Goal: Transaction & Acquisition: Purchase product/service

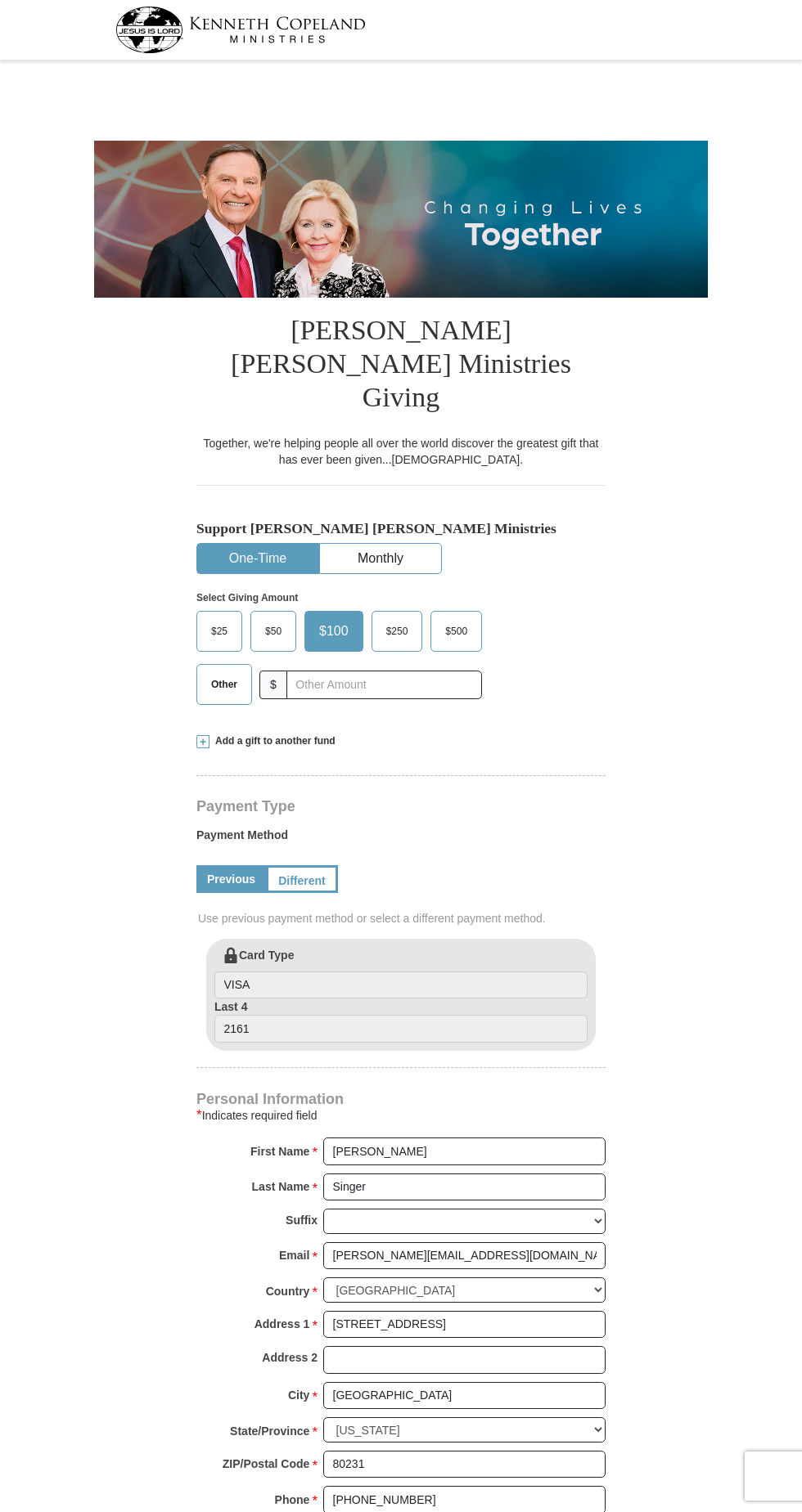
select select "CO"
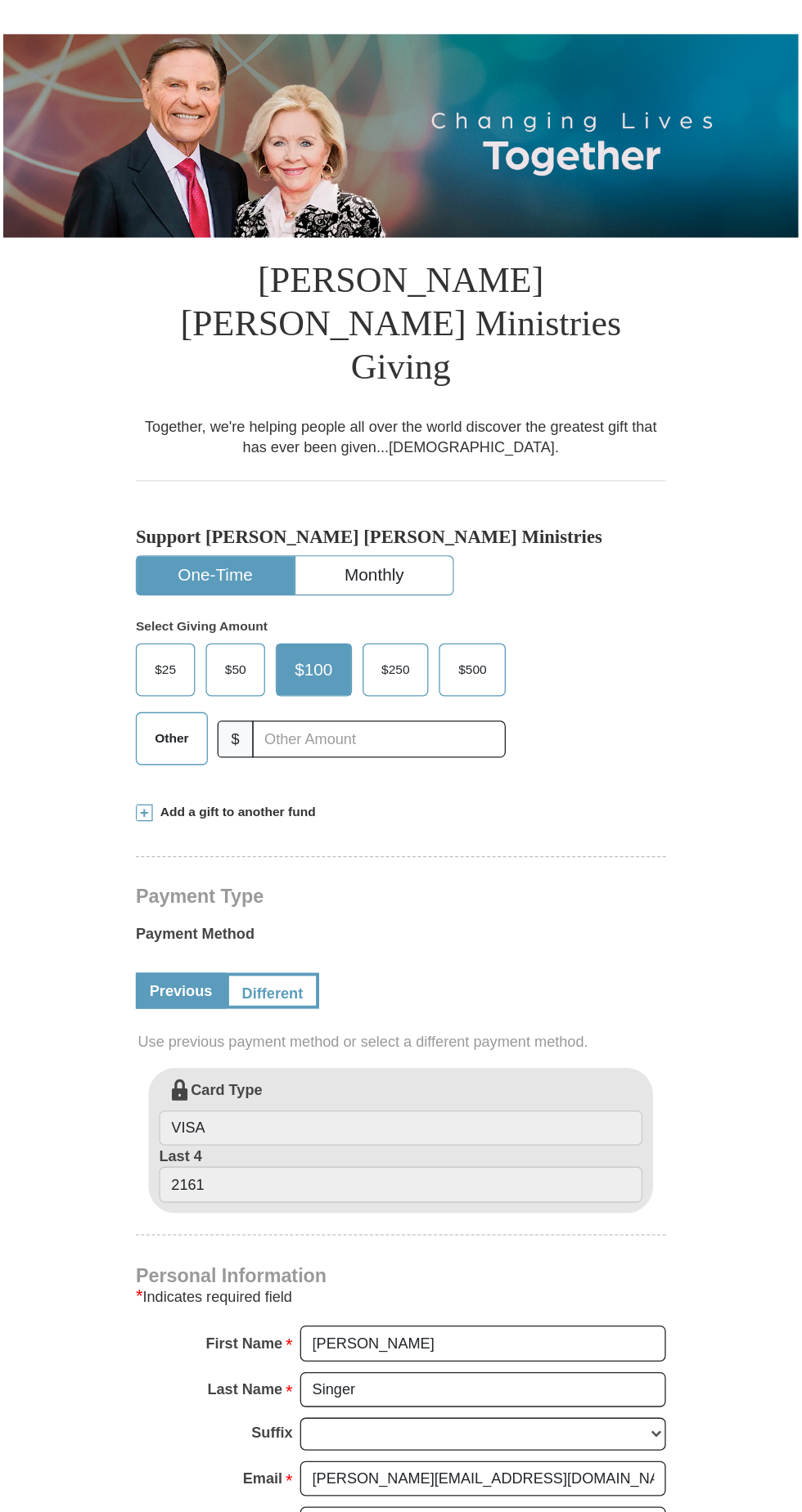
click at [208, 735] on span at bounding box center [203, 742] width 13 height 13
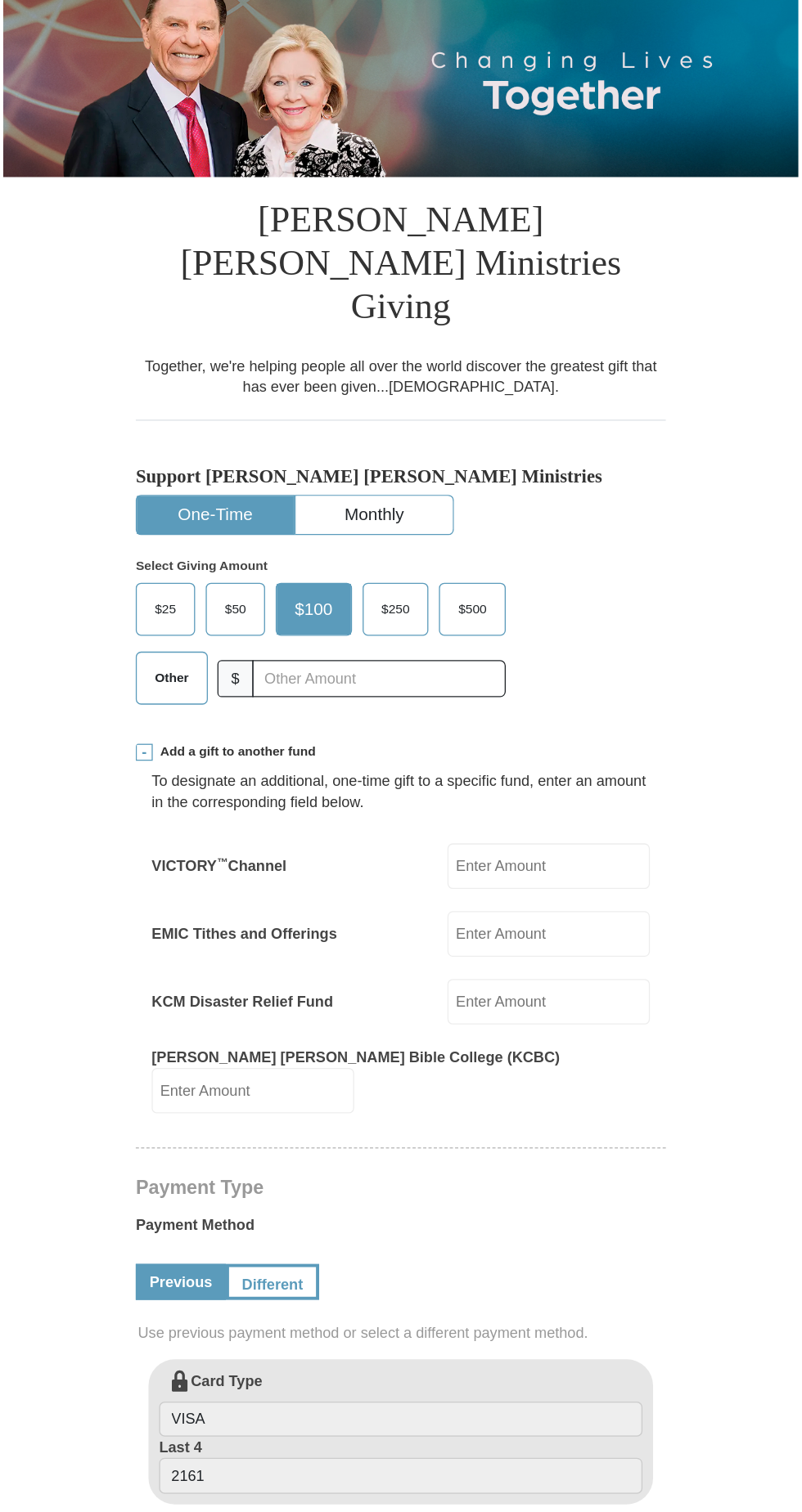
click at [334, 873] on label "EMIC Tithes and Offerings" at bounding box center [280, 881] width 143 height 17
click at [437, 865] on input "EMIC Tithes and Offerings" at bounding box center [515, 882] width 156 height 35
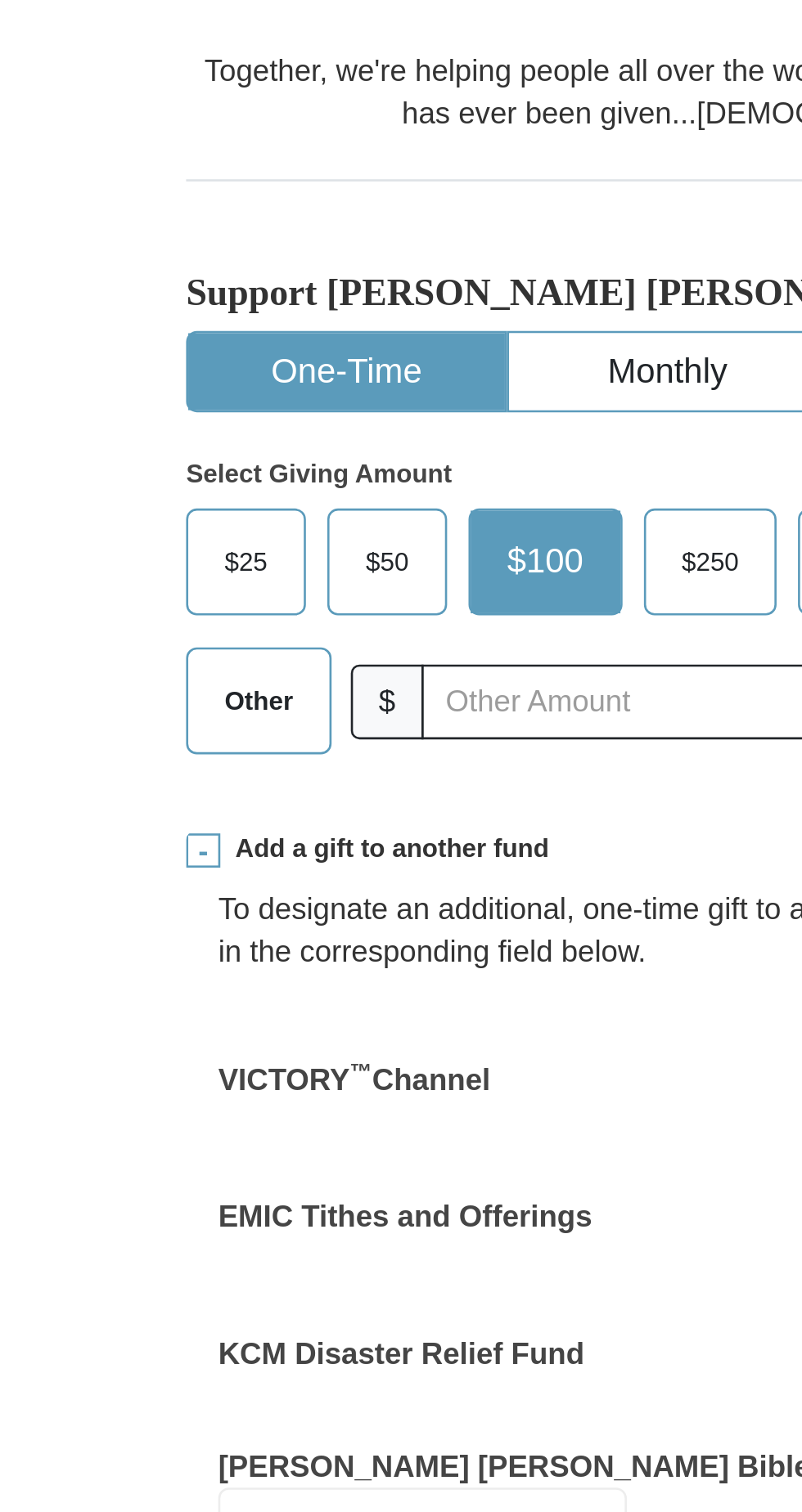
scroll to position [408, 0]
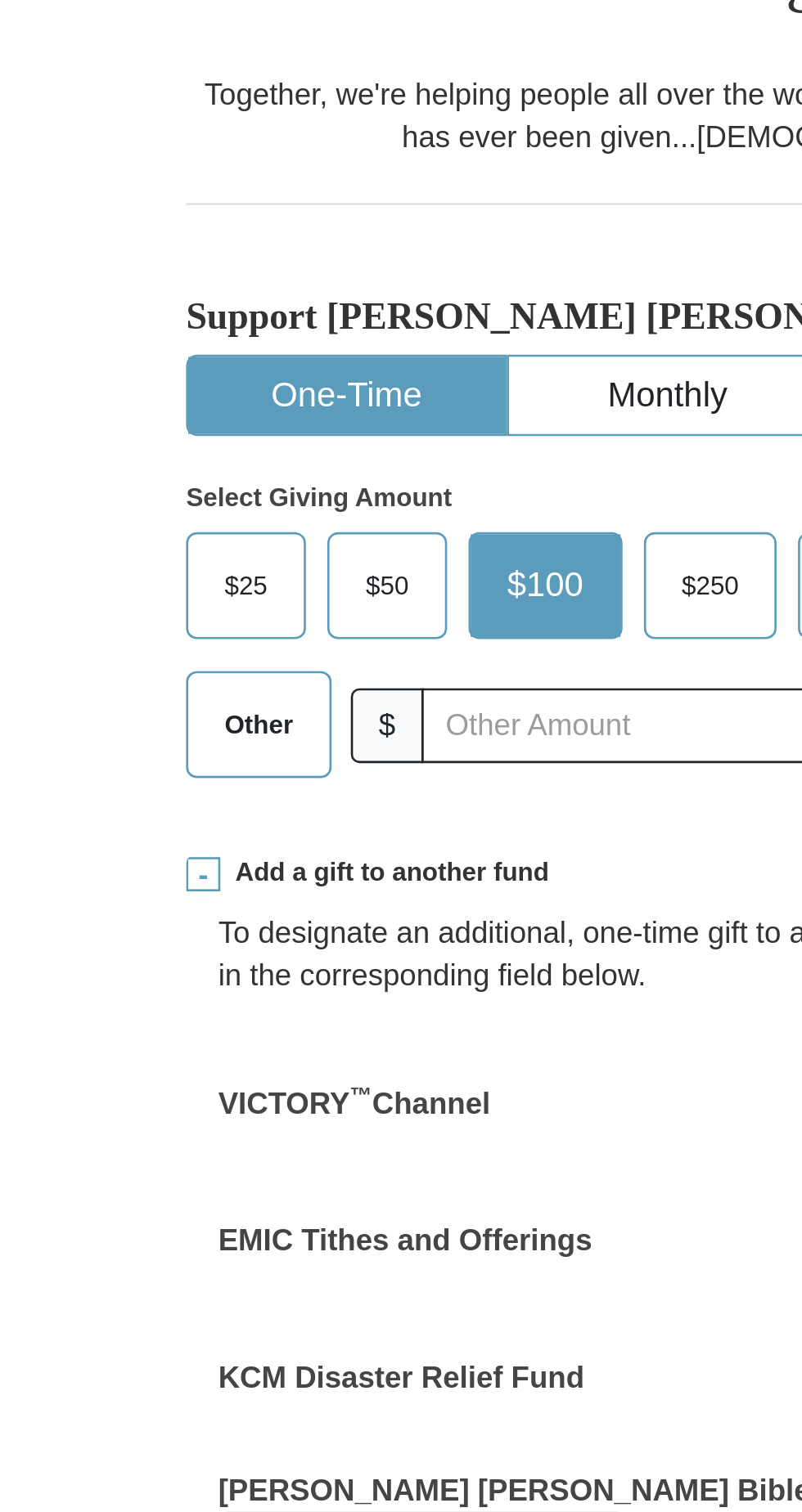
type input "334.00"
click at [219, 265] on span "Other" at bounding box center [224, 277] width 43 height 24
click at [0, 0] on input "Other" at bounding box center [0, 0] width 0 height 0
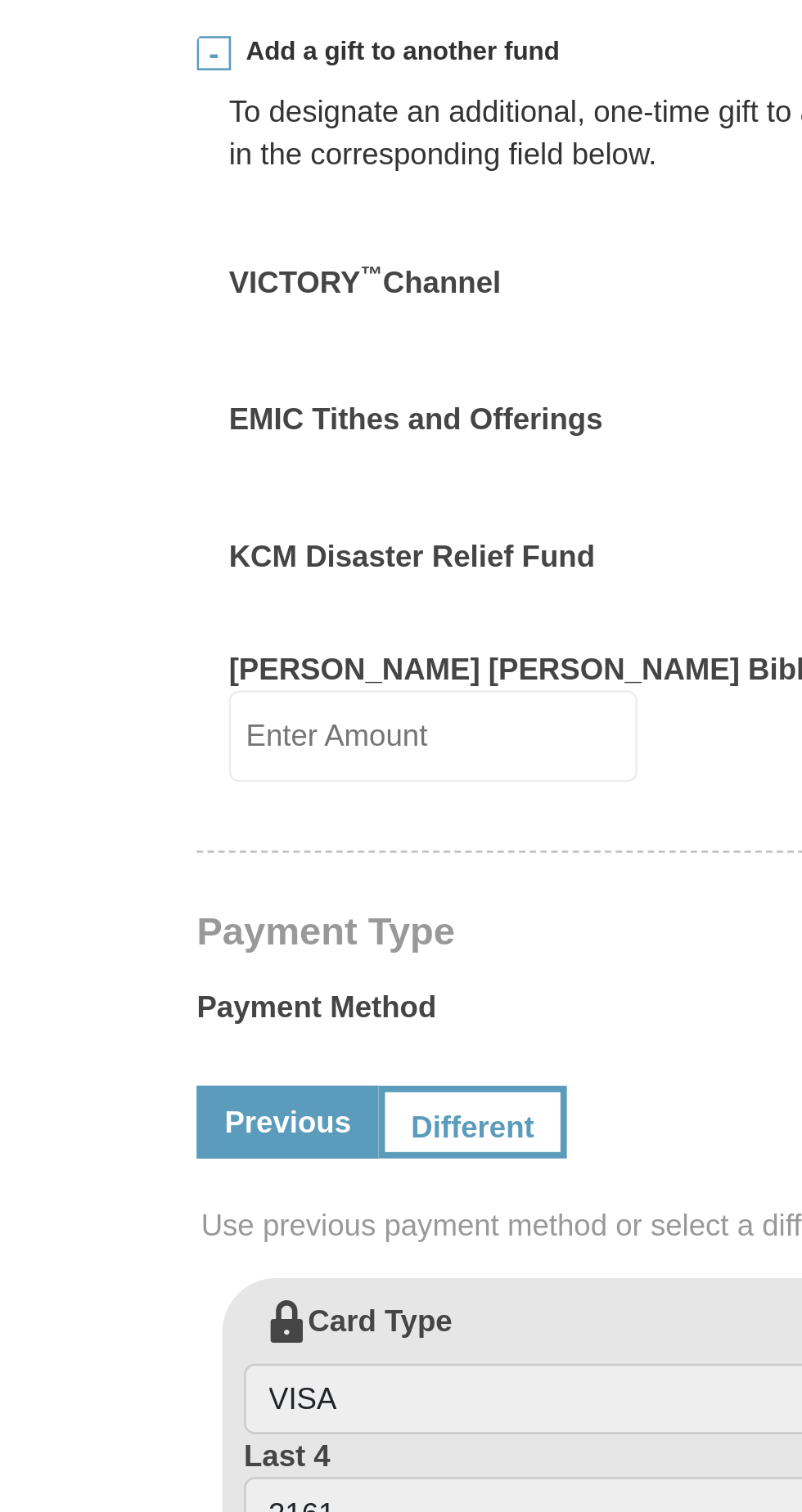
scroll to position [679, 0]
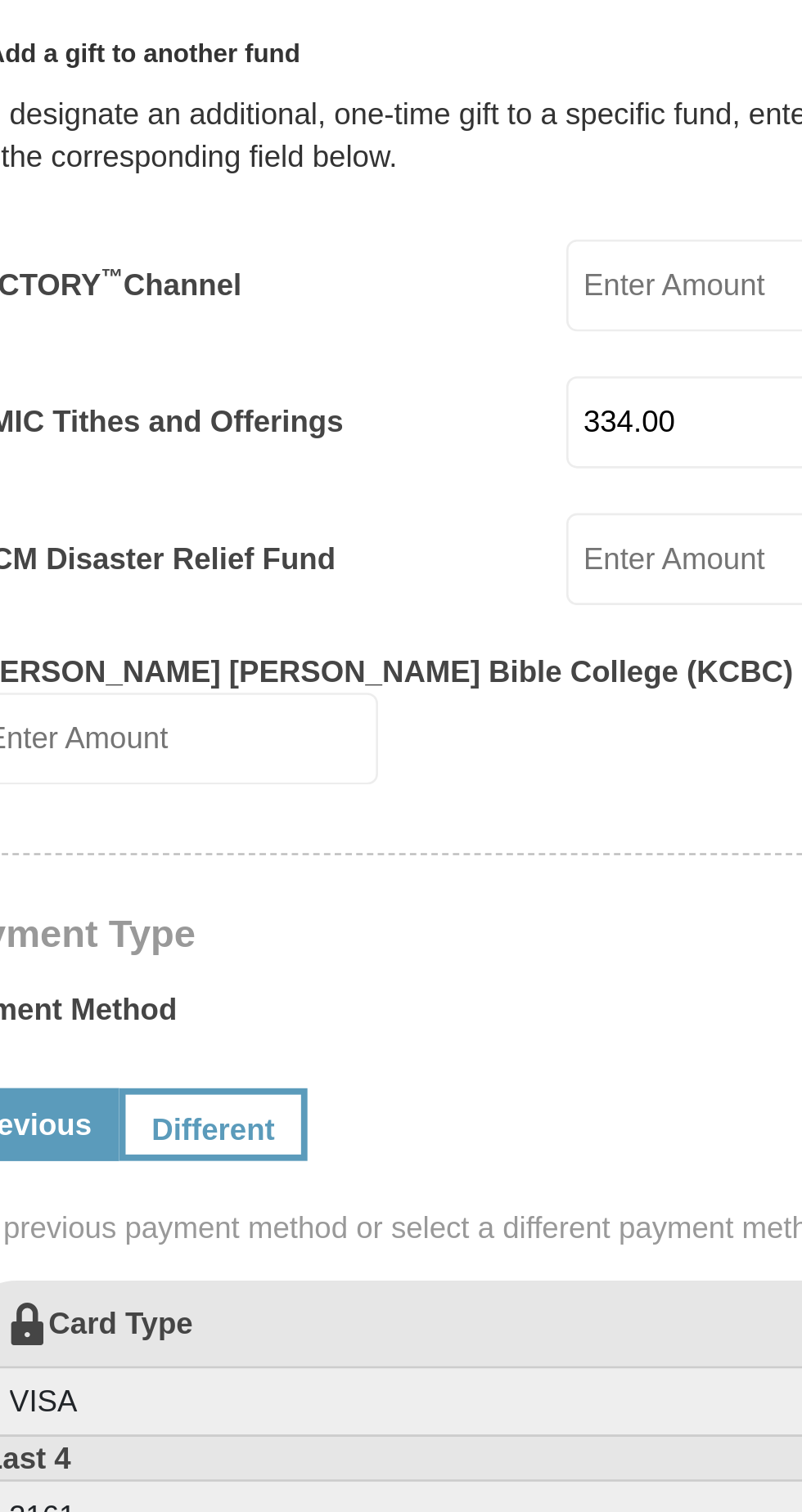
click at [462, 132] on input "VICTORY ™ Channel" at bounding box center [515, 150] width 156 height 35
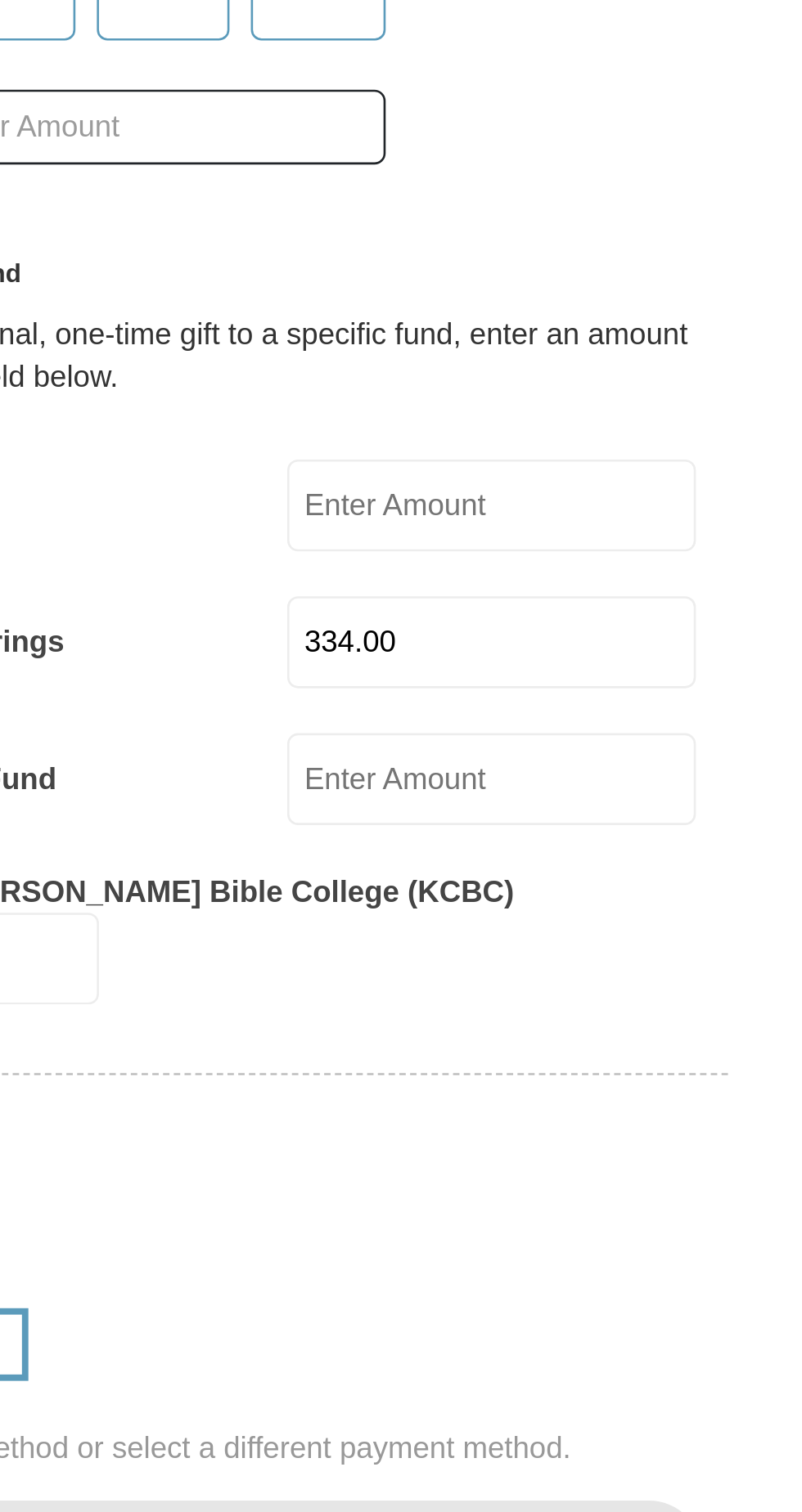
scroll to position [634, 0]
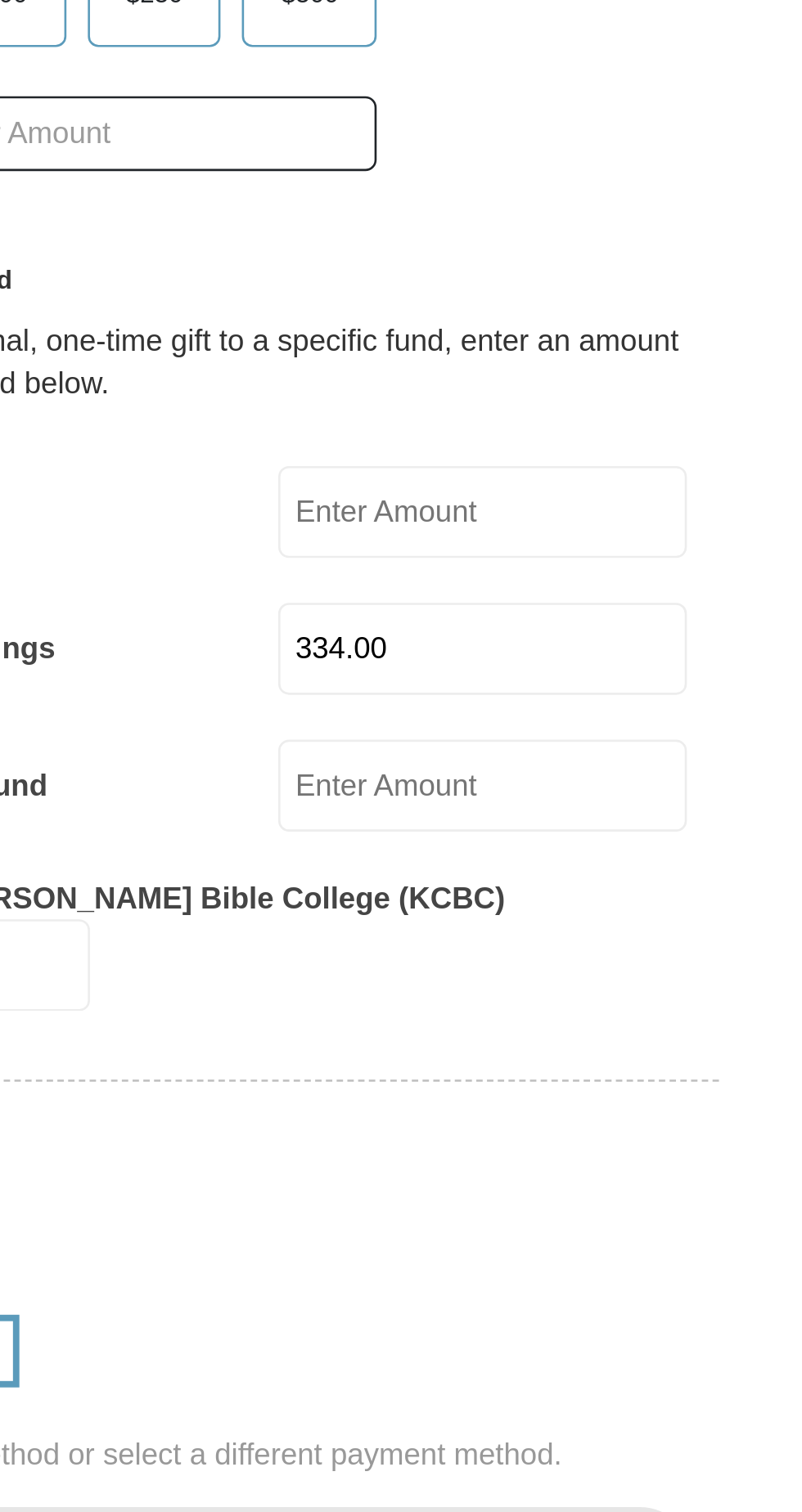
type input "50.00"
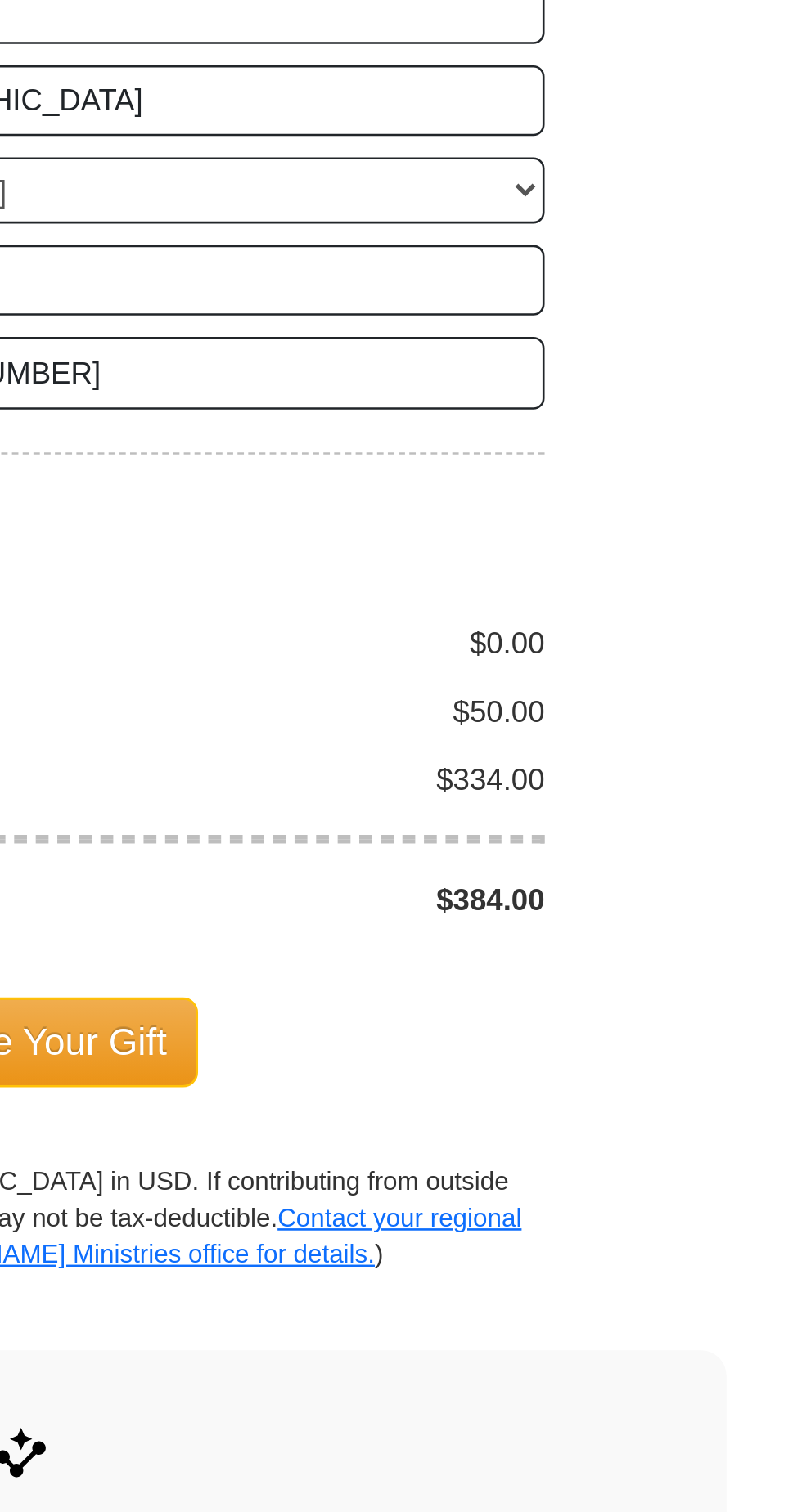
scroll to position [698, 0]
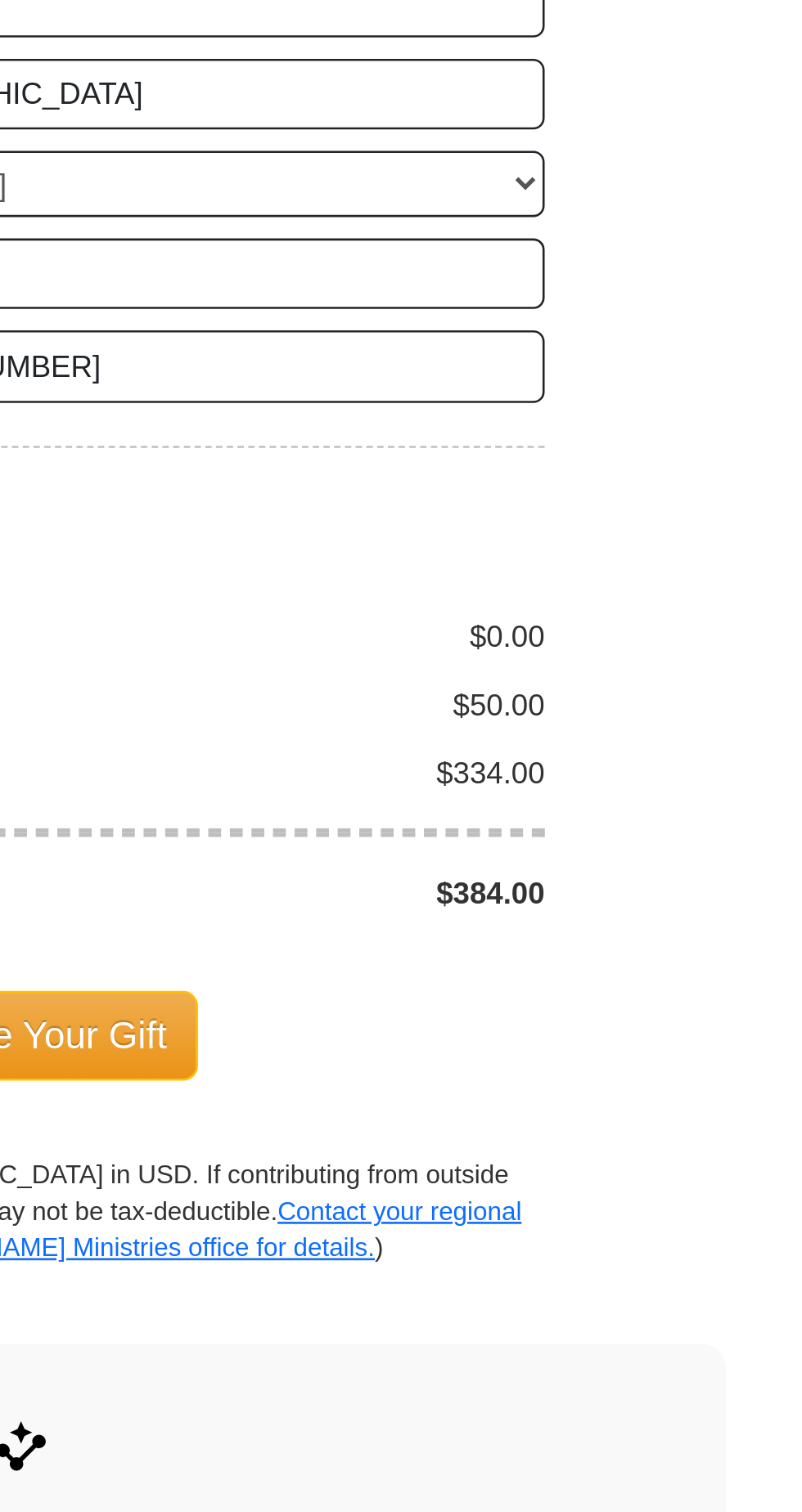
click at [476, 1168] on div "$0.00" at bounding box center [508, 1177] width 213 height 17
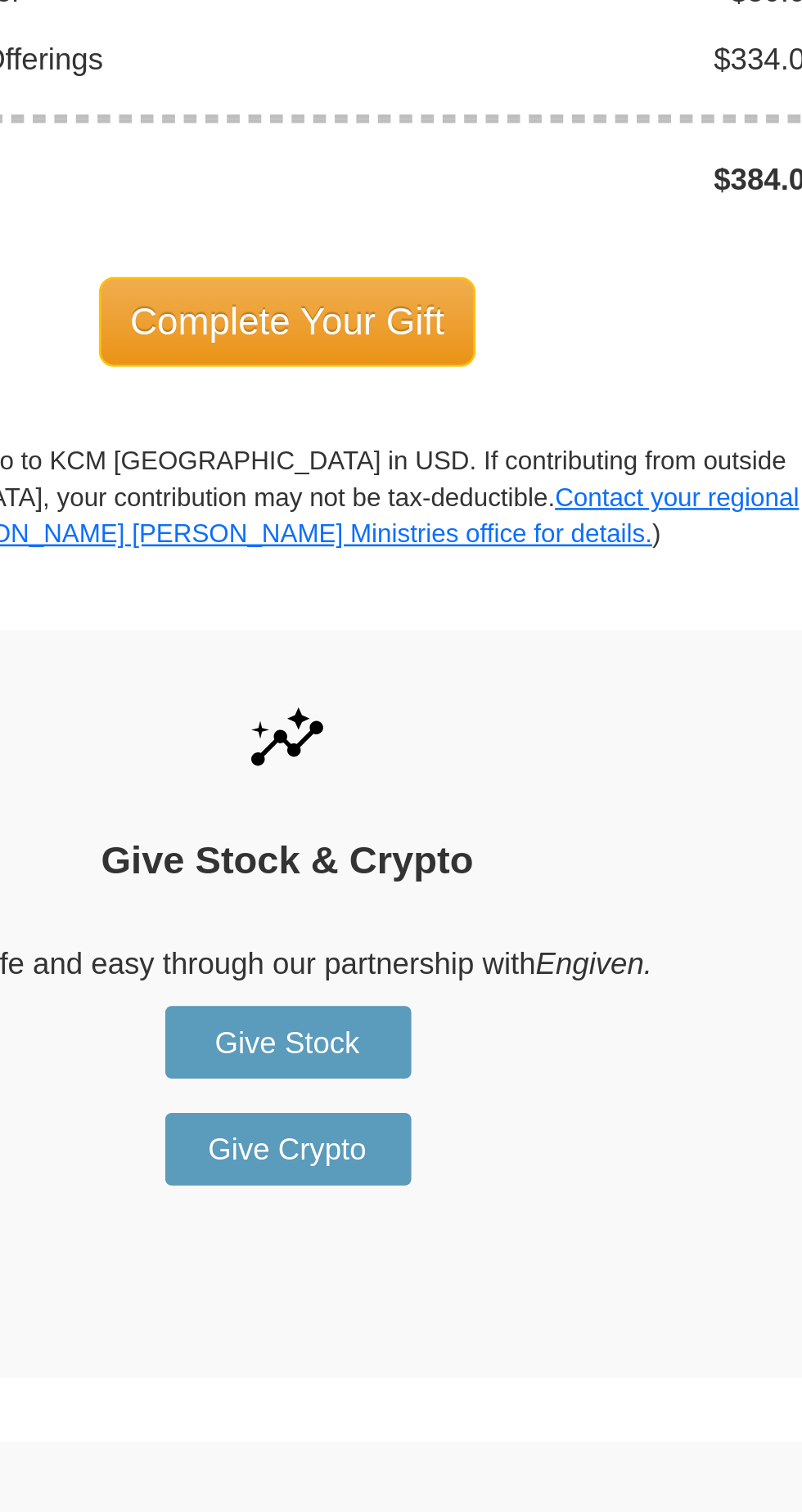
scroll to position [982, 0]
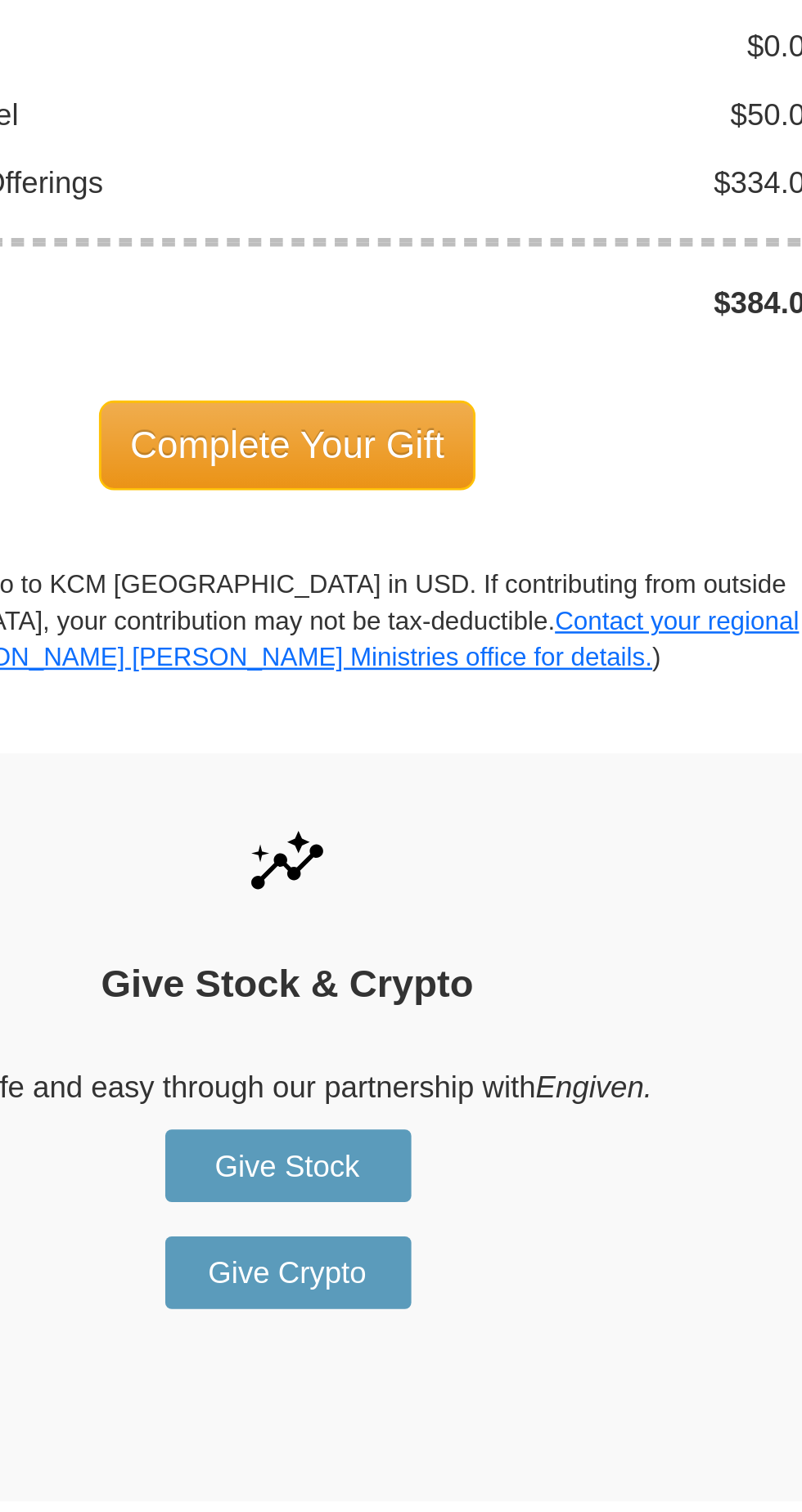
click at [421, 1028] on span "Complete Your Gift" at bounding box center [401, 1045] width 145 height 34
